Goal: Task Accomplishment & Management: Use online tool/utility

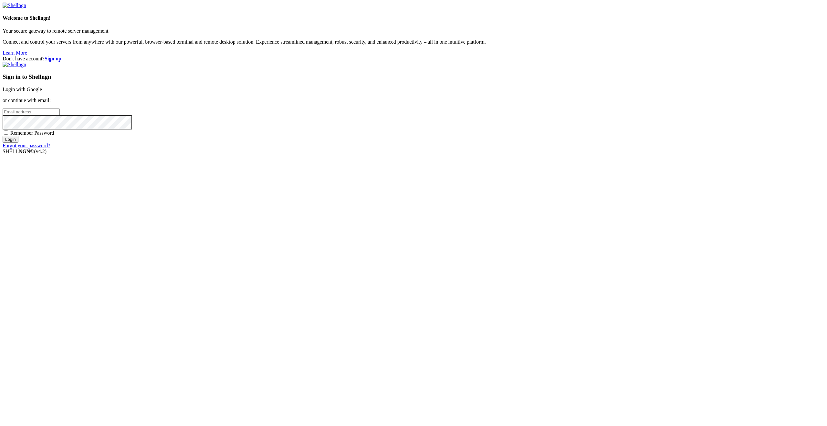
click at [42, 92] on link "Login with Google" at bounding box center [22, 89] width 39 height 5
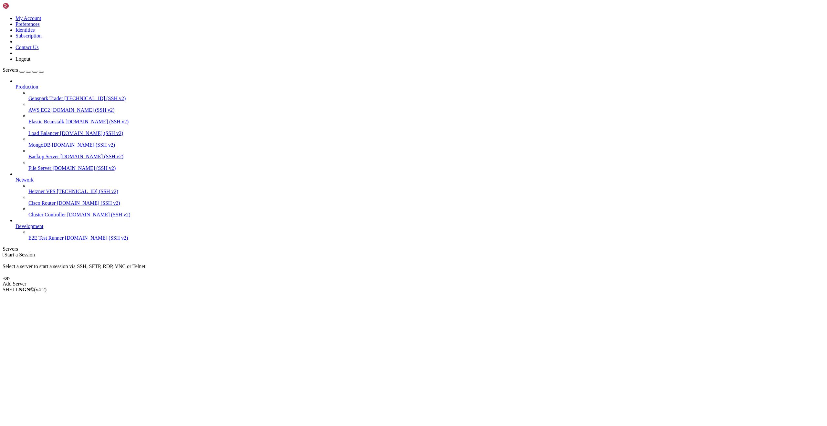
click at [28, 96] on icon at bounding box center [28, 96] width 0 height 0
click at [31, 96] on span "Genspark Trader" at bounding box center [45, 98] width 35 height 5
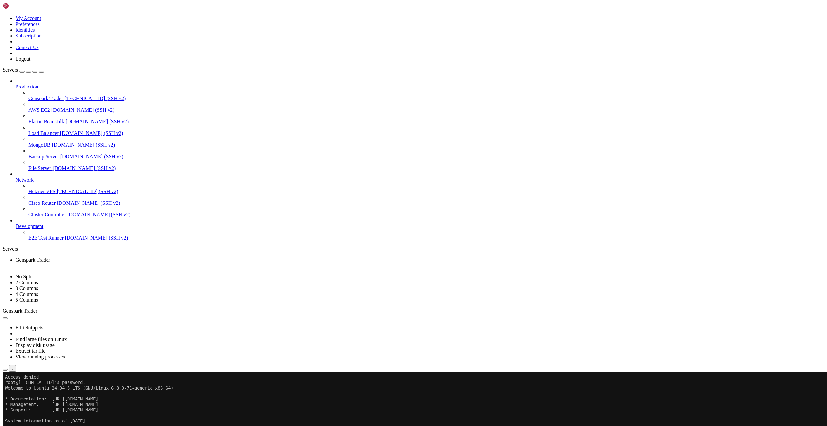
scroll to position [3, 1]
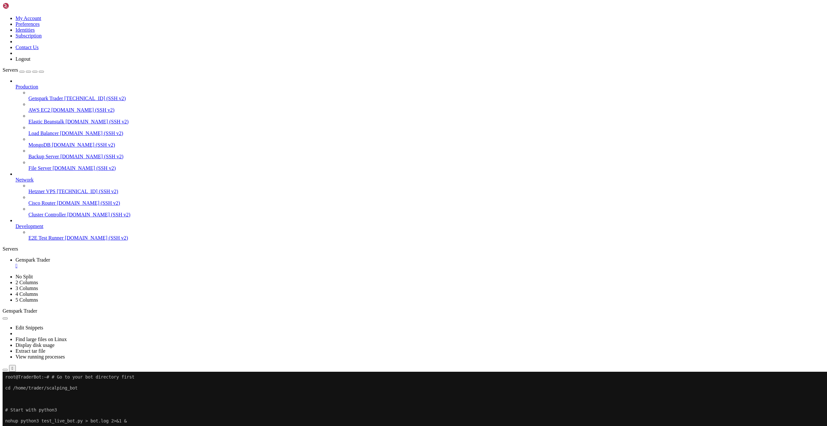
drag, startPoint x: 61, startPoint y: 767, endPoint x: 141, endPoint y: 784, distance: 81.9
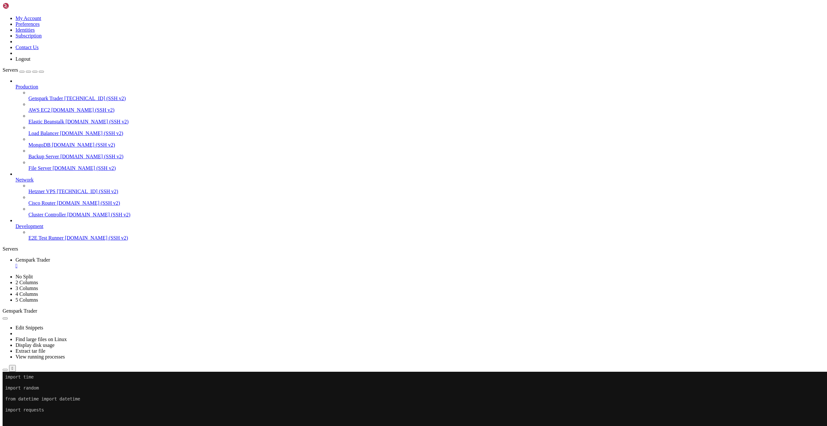
scroll to position [703, 0]
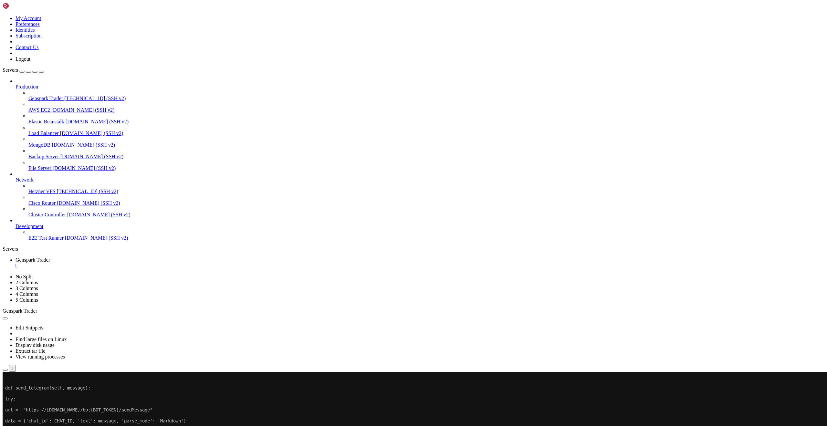
drag, startPoint x: 5, startPoint y: 745, endPoint x: 97, endPoint y: 760, distance: 93.7
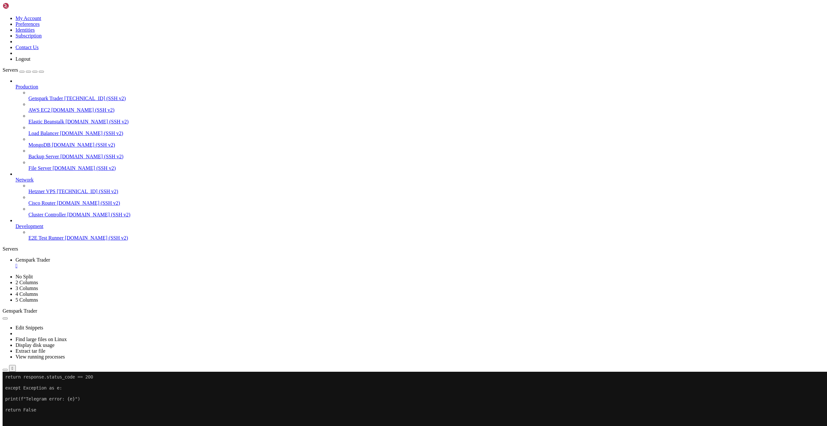
scroll to position [1367, 0]
copy div "Traceback (most recent call last): File "<string>", line 1, in <module> ModuleN…"
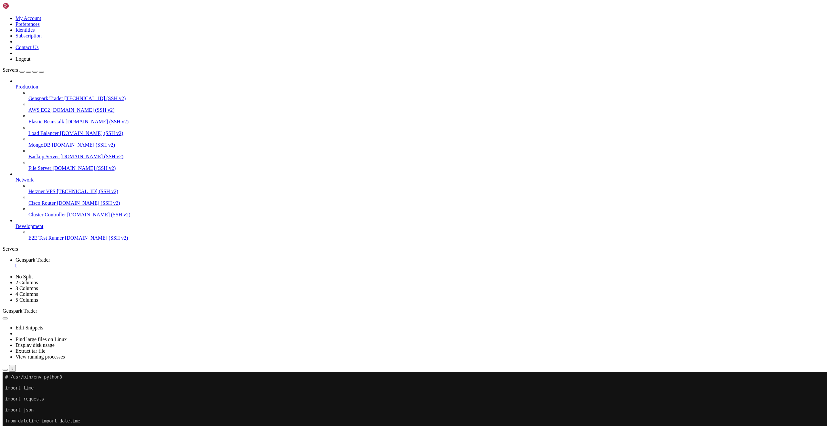
scroll to position [1785, 0]
drag, startPoint x: 68, startPoint y: 760, endPoint x: 6, endPoint y: 713, distance: 77.9
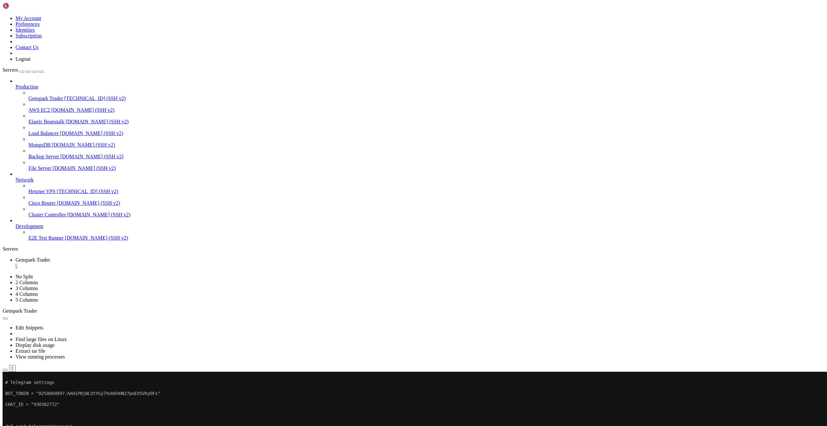
scroll to position [1845, 0]
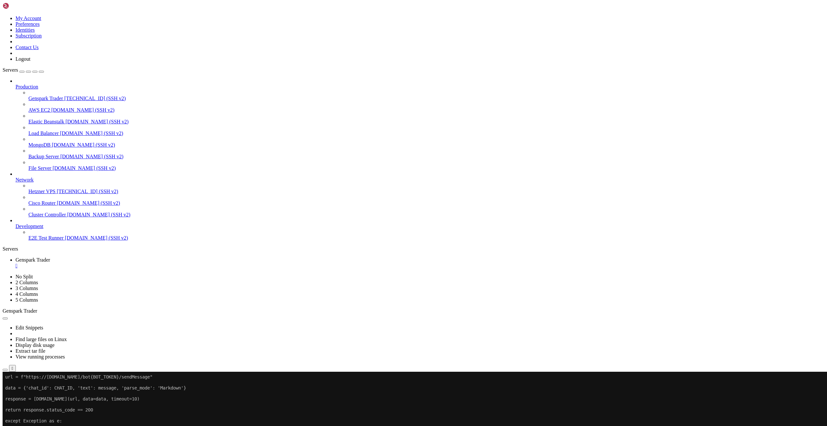
scroll to position [1916, 0]
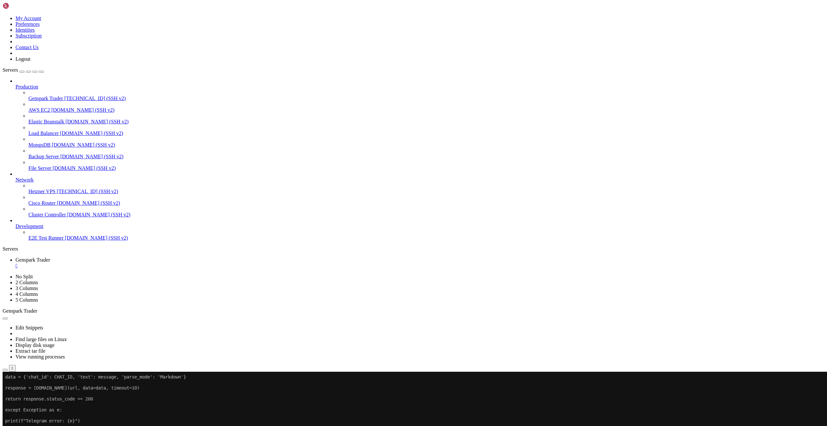
scroll to position [1938, 0]
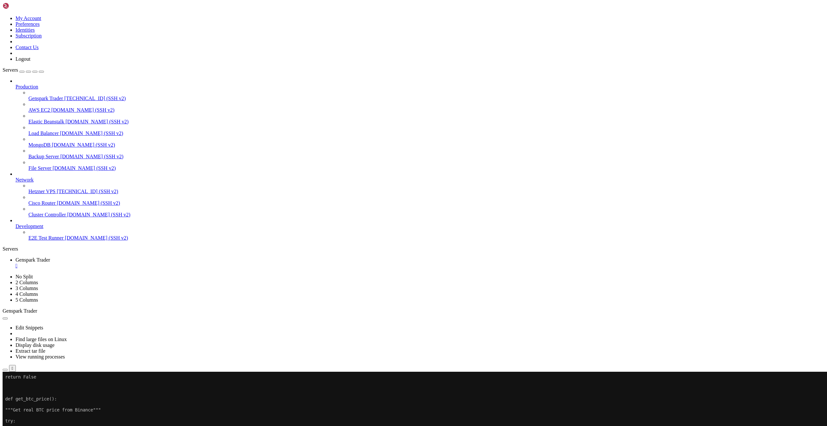
drag, startPoint x: 70, startPoint y: 773, endPoint x: 151, endPoint y: 789, distance: 82.7
drag, startPoint x: 71, startPoint y: 770, endPoint x: 158, endPoint y: 790, distance: 88.5
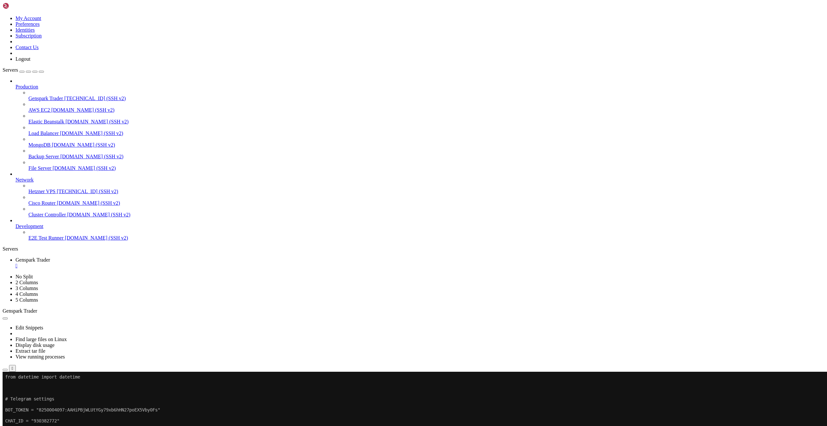
scroll to position [2427, 0]
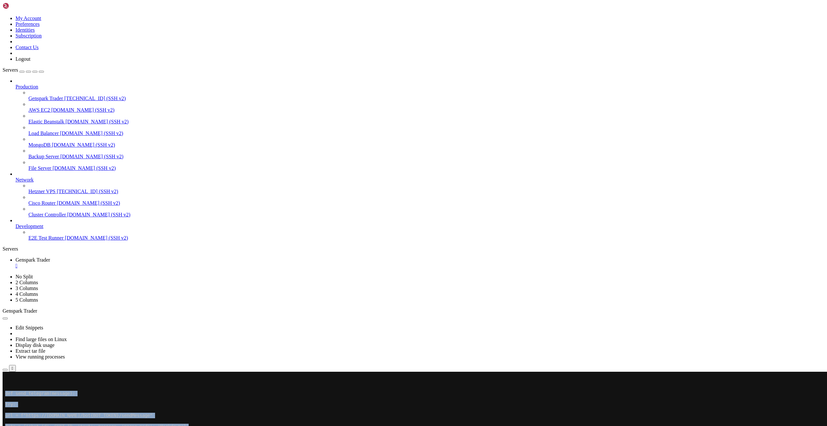
drag, startPoint x: 42, startPoint y: 751, endPoint x: 3, endPoint y: 751, distance: 39.4
drag, startPoint x: 4, startPoint y: 750, endPoint x: 37, endPoint y: 751, distance: 33.3
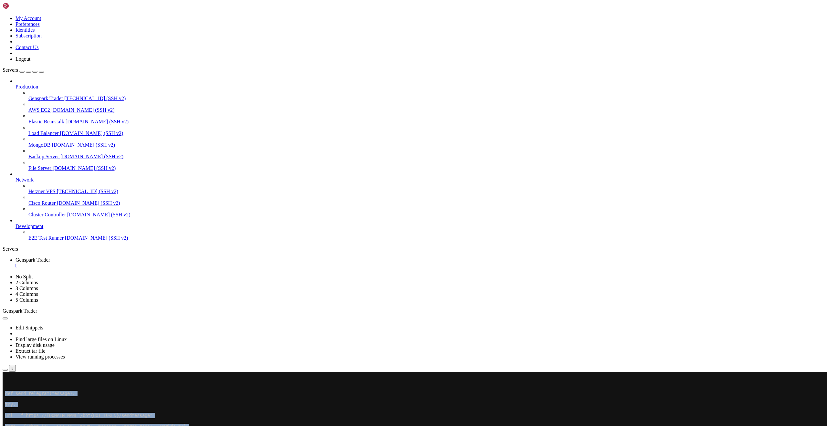
drag, startPoint x: 38, startPoint y: 751, endPoint x: 8, endPoint y: 751, distance: 30.0
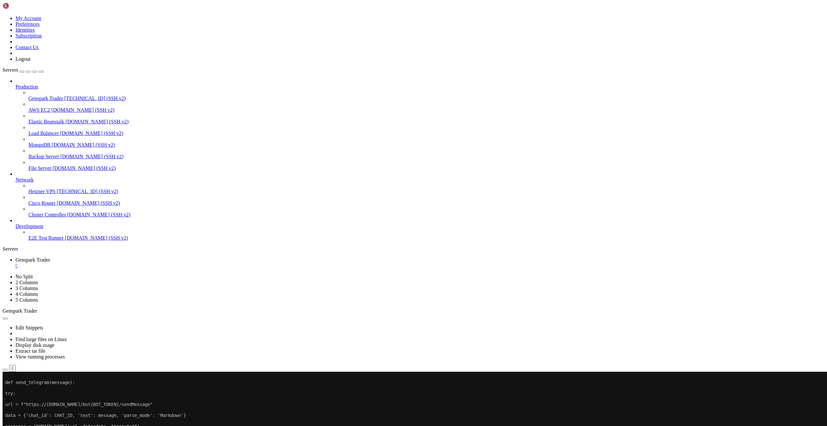
drag, startPoint x: 5, startPoint y: 379, endPoint x: 210, endPoint y: 418, distance: 207.8
click at [211, 395] on div "SHELL NGN © (v 4.2 ) [TECHNICAL_ID] Connected" at bounding box center [414, 385] width 822 height 17
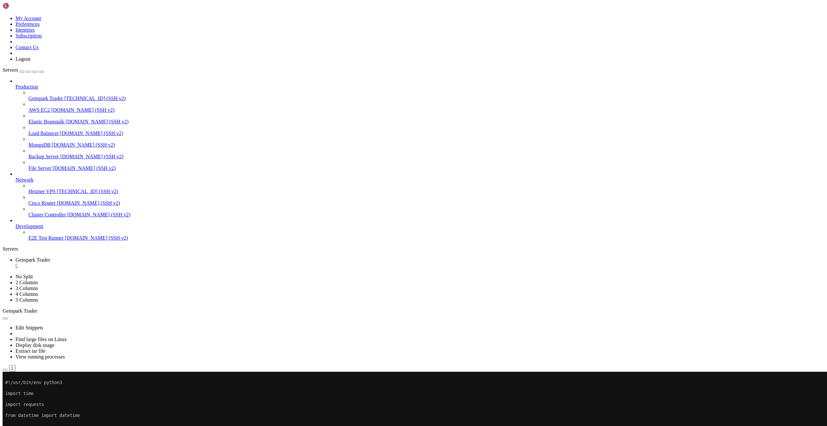
scroll to position [2927, 0]
drag, startPoint x: 138, startPoint y: 413, endPoint x: 57, endPoint y: 399, distance: 82.1
click at [5, 372] on div at bounding box center [4, 372] width 3 height 0
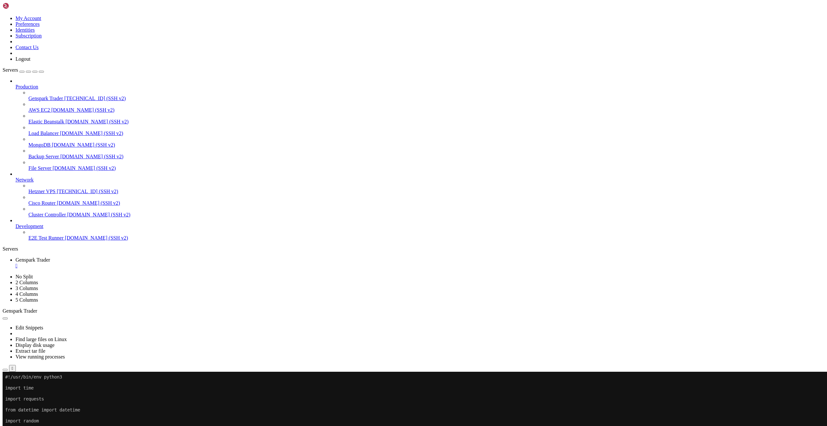
scroll to position [3789, 0]
